Goal: Task Accomplishment & Management: Complete application form

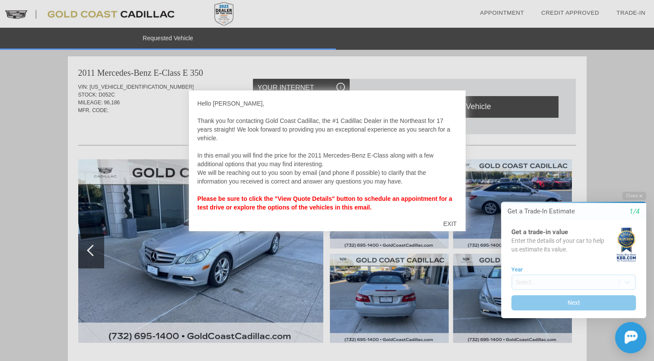
click at [449, 224] on div "EXIT" at bounding box center [450, 224] width 31 height 26
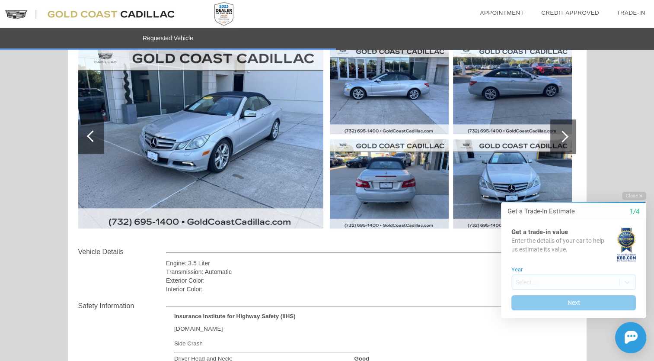
scroll to position [130, 0]
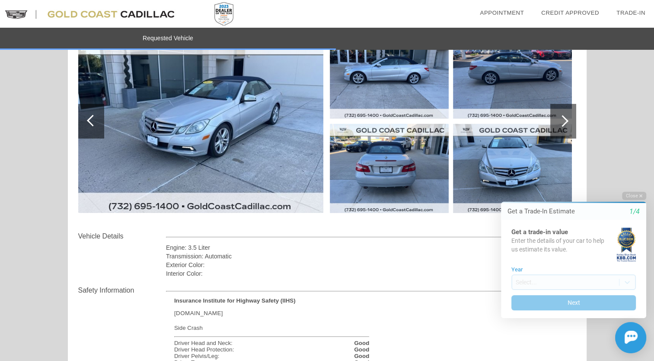
click at [395, 91] on img at bounding box center [389, 73] width 119 height 89
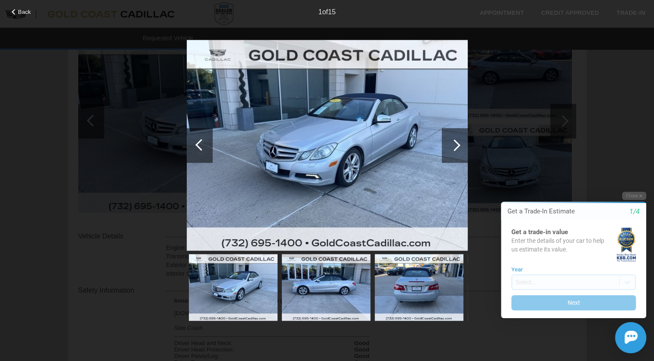
click at [448, 139] on div at bounding box center [455, 145] width 26 height 35
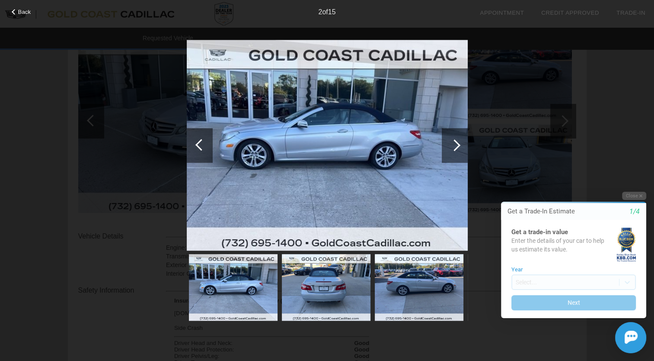
click at [448, 139] on div at bounding box center [455, 145] width 26 height 35
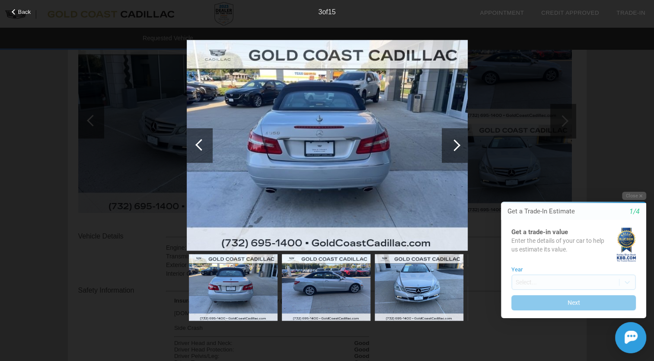
click at [448, 139] on div at bounding box center [455, 145] width 26 height 35
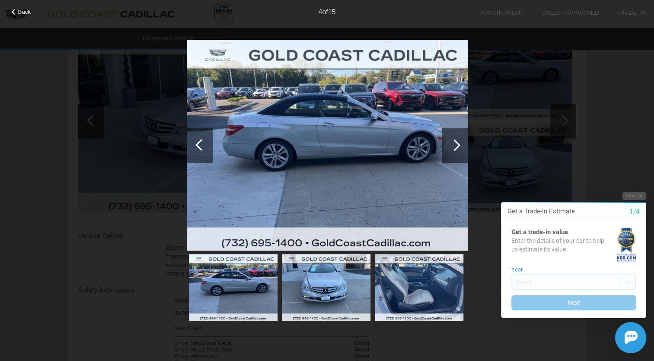
click at [448, 139] on div at bounding box center [455, 145] width 26 height 35
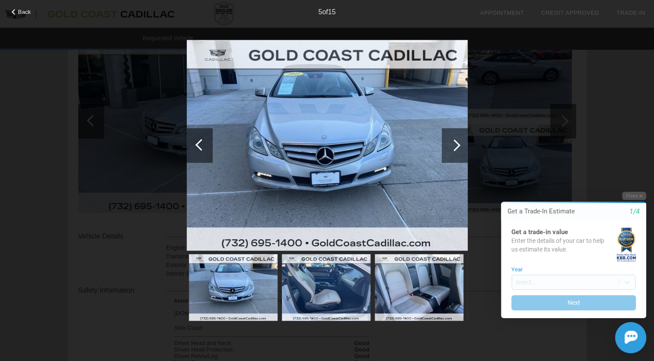
click at [448, 139] on div at bounding box center [455, 145] width 26 height 35
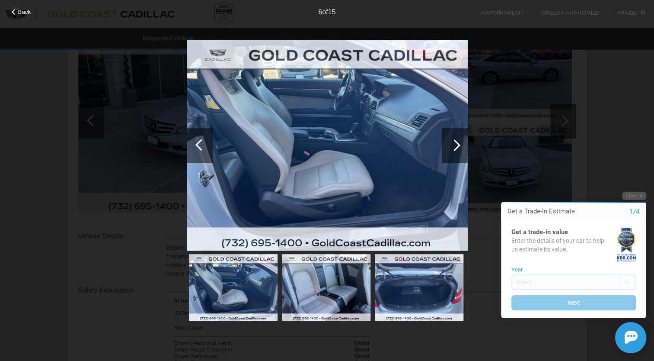
click at [448, 139] on div at bounding box center [455, 145] width 26 height 35
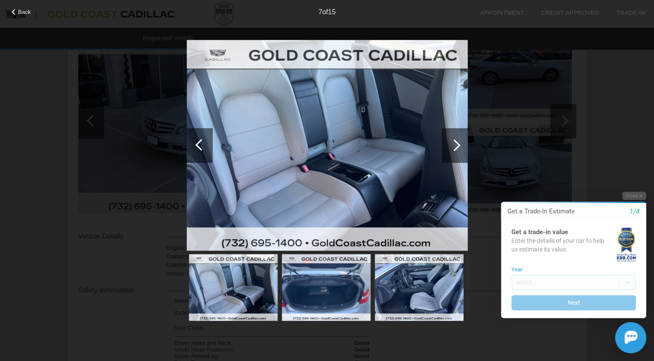
click at [448, 139] on div at bounding box center [455, 145] width 26 height 35
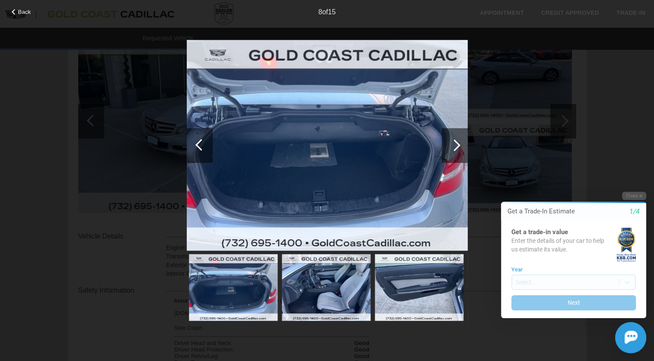
click at [448, 139] on div at bounding box center [455, 145] width 26 height 35
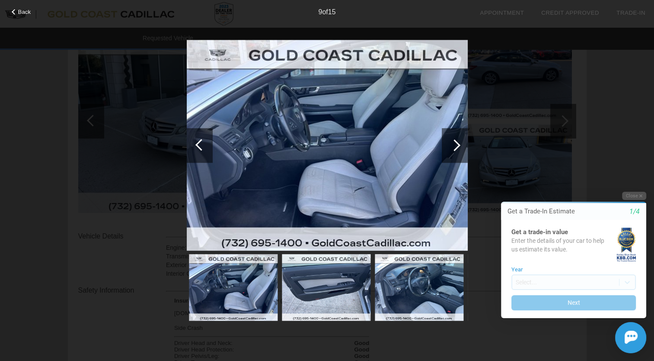
click at [448, 139] on div at bounding box center [455, 145] width 26 height 35
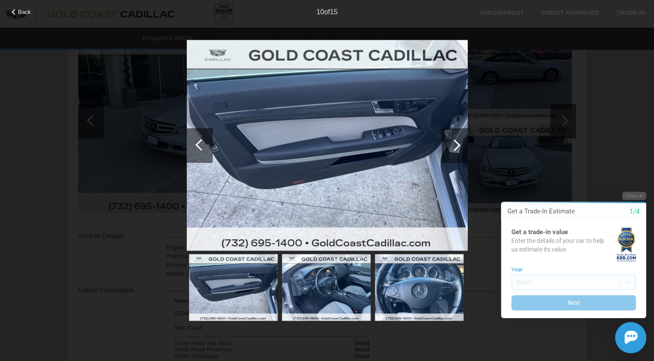
click at [448, 139] on div at bounding box center [455, 145] width 26 height 35
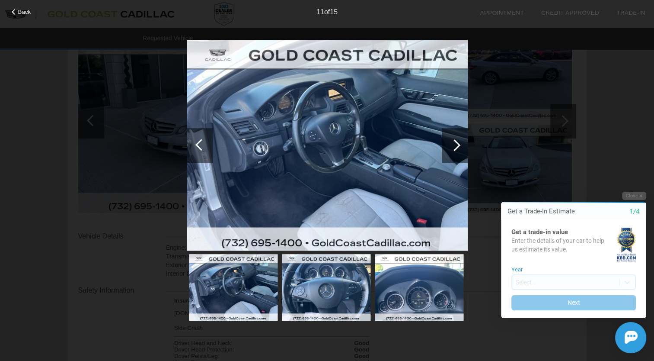
click at [451, 141] on div at bounding box center [455, 145] width 26 height 35
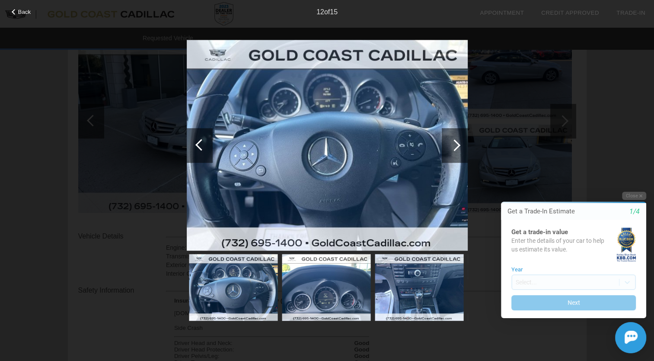
click at [453, 144] on div at bounding box center [455, 145] width 12 height 12
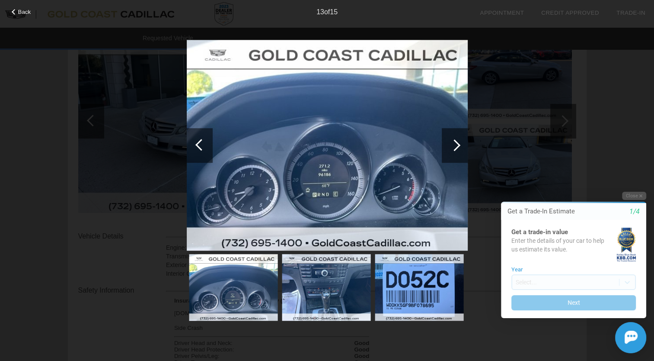
click at [454, 145] on div at bounding box center [455, 145] width 12 height 12
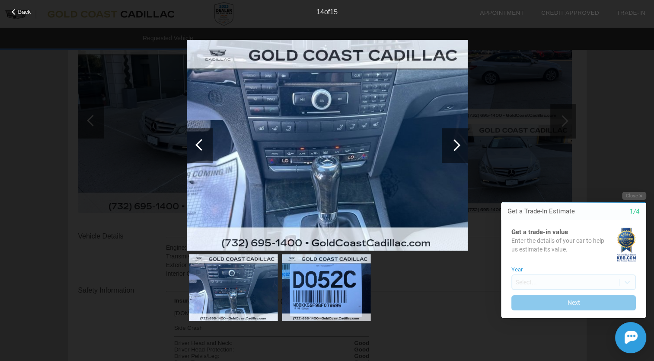
click at [454, 145] on div at bounding box center [455, 145] width 12 height 12
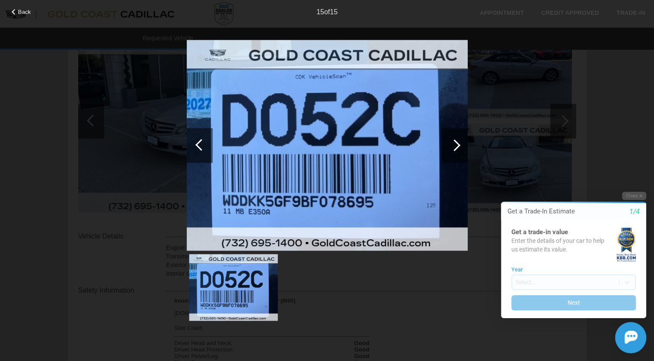
click at [454, 145] on div at bounding box center [455, 145] width 12 height 12
drag, startPoint x: 125, startPoint y: 80, endPoint x: 129, endPoint y: 80, distance: 4.3
click at [125, 80] on div "Back 15 of 15" at bounding box center [327, 180] width 654 height 361
drag, startPoint x: 528, startPoint y: 94, endPoint x: 448, endPoint y: 86, distance: 80.5
click at [526, 94] on div "Back 15 of 15" at bounding box center [327, 180] width 654 height 361
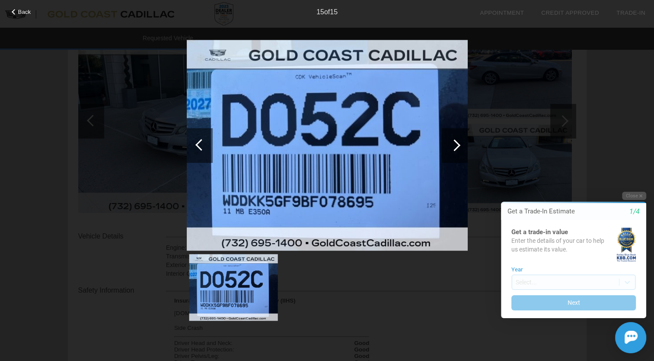
click at [232, 54] on img at bounding box center [327, 145] width 281 height 211
click at [96, 160] on div "Back 15 of 15" at bounding box center [327, 180] width 654 height 361
